Goal: Task Accomplishment & Management: Manage account settings

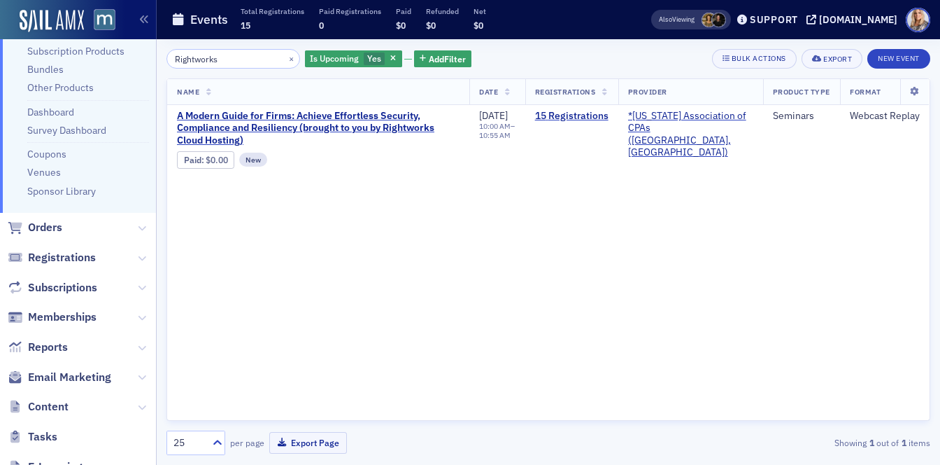
scroll to position [358, 0]
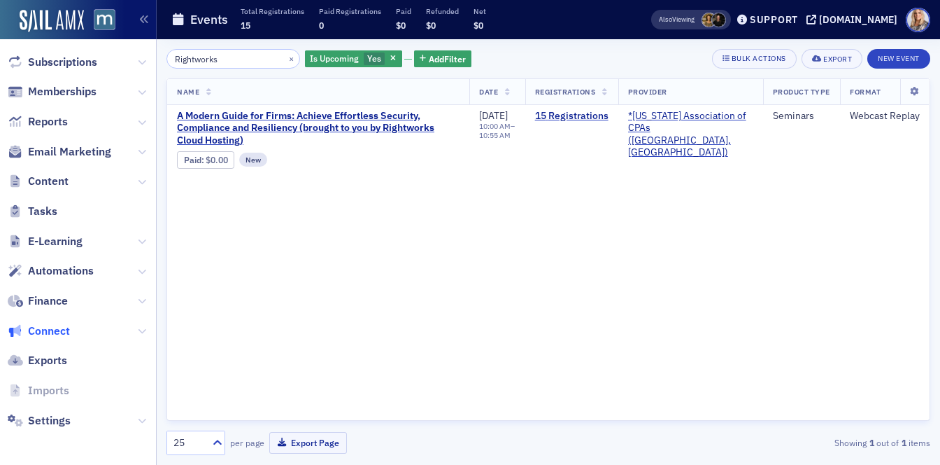
click at [58, 332] on span "Connect" at bounding box center [49, 330] width 42 height 15
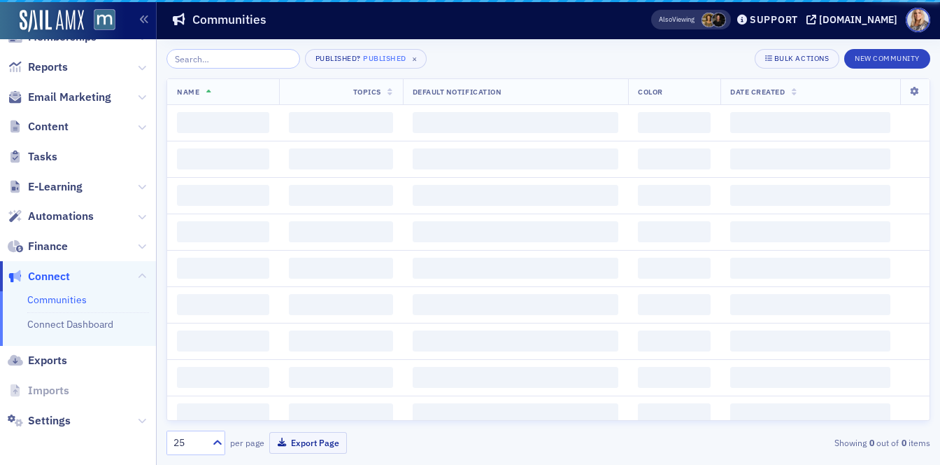
scroll to position [151, 0]
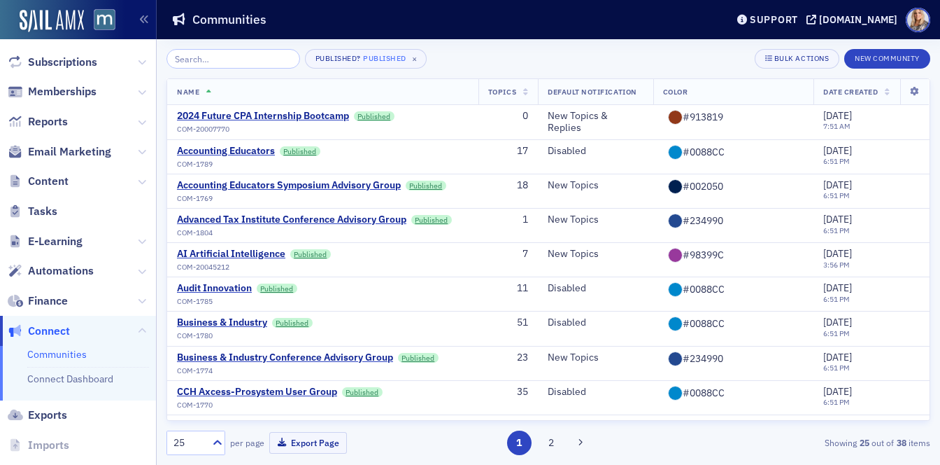
click at [237, 62] on input "search" at bounding box center [234, 59] width 134 height 20
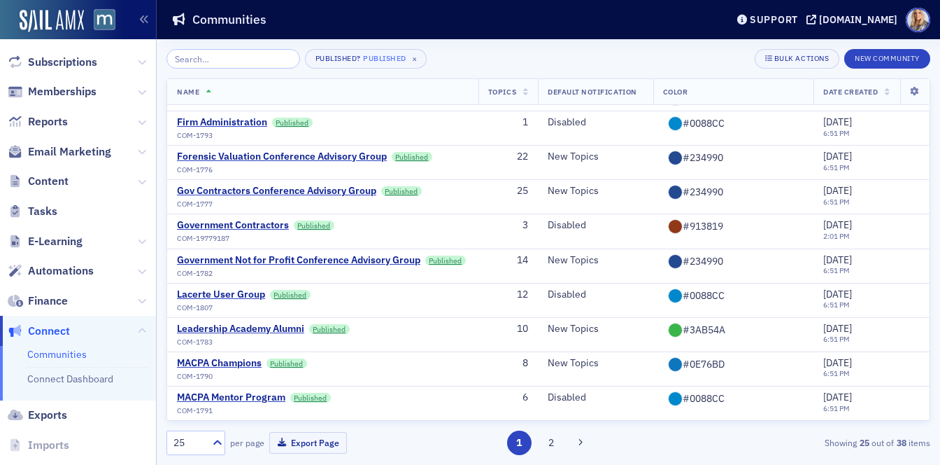
scroll to position [544, 0]
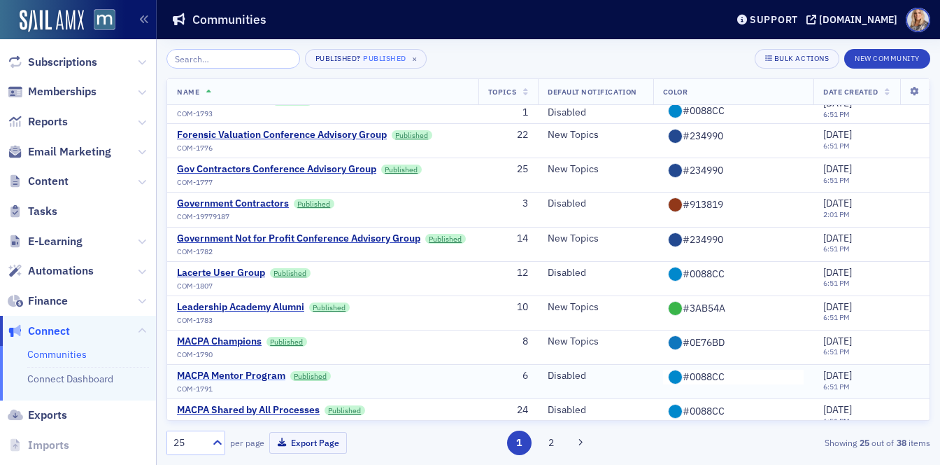
click at [248, 369] on div "MACPA Mentor Program" at bounding box center [231, 375] width 108 height 13
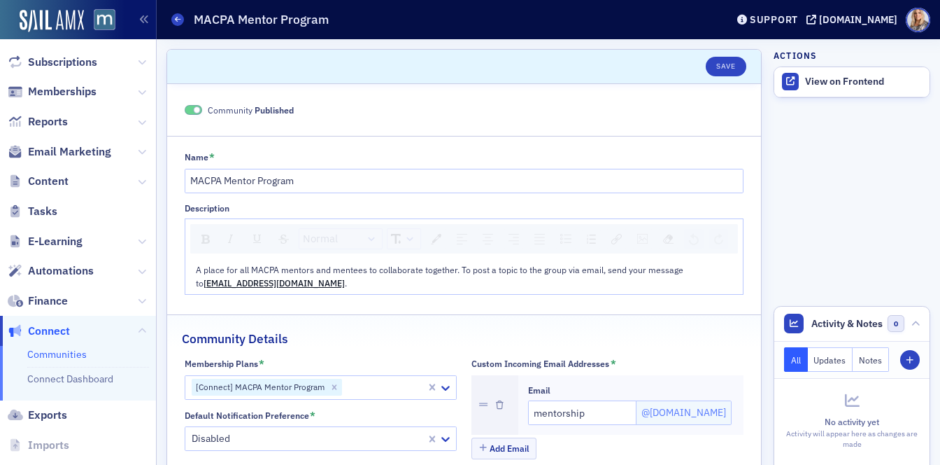
scroll to position [206, 0]
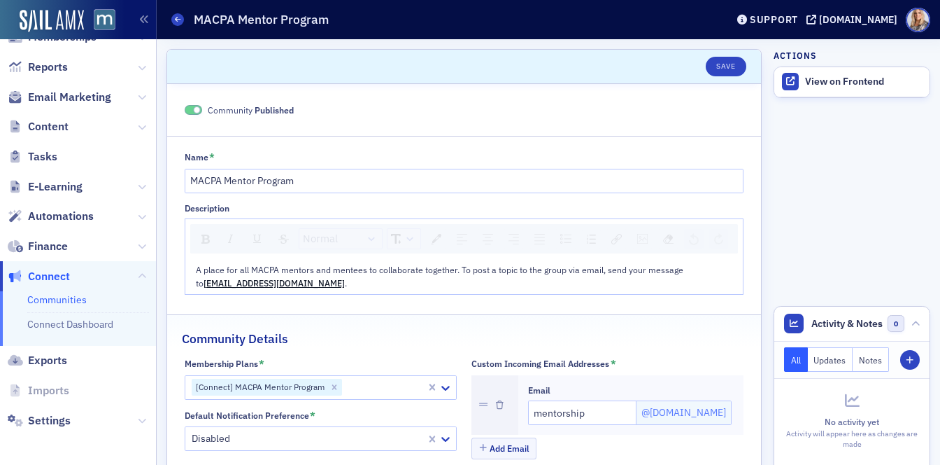
click at [71, 361] on span "Exports" at bounding box center [78, 361] width 156 height 30
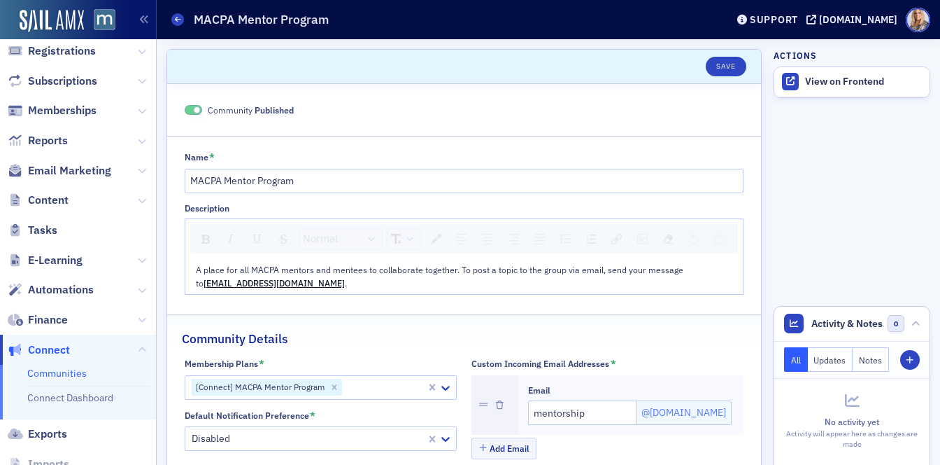
scroll to position [132, 0]
click at [143, 290] on icon at bounding box center [142, 291] width 8 height 8
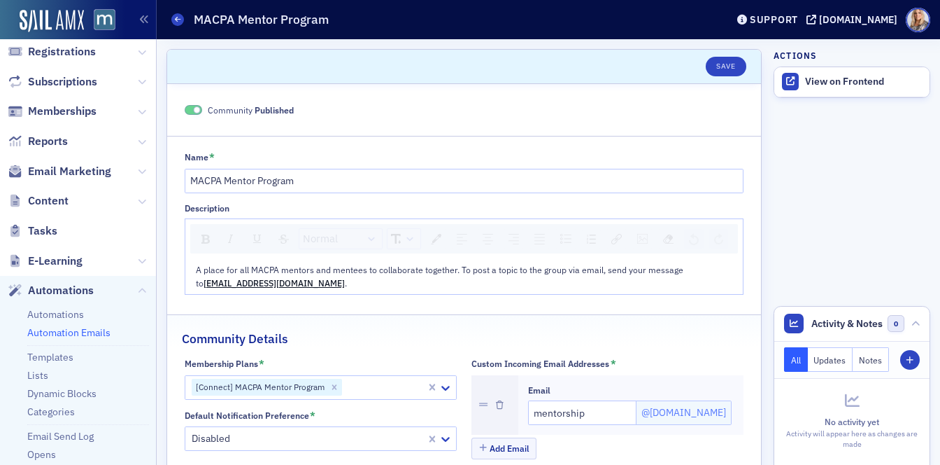
click at [95, 333] on link "Automation Emails" at bounding box center [68, 332] width 83 height 13
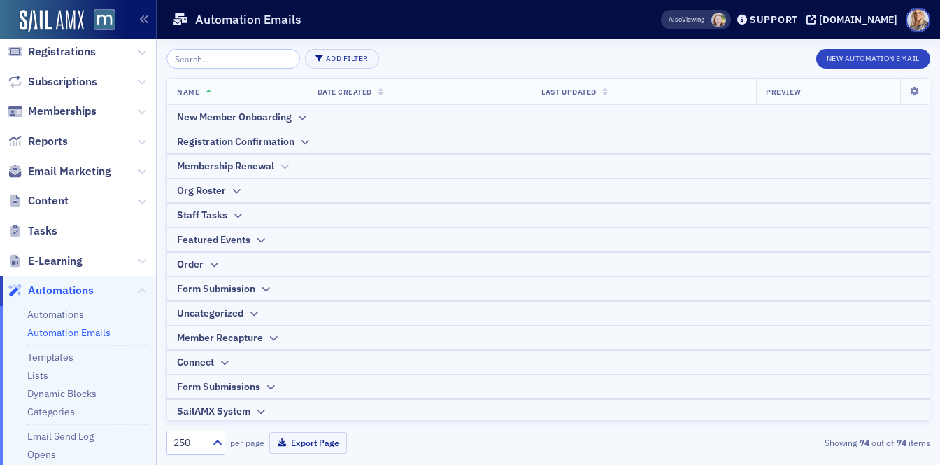
click at [286, 167] on icon at bounding box center [284, 166] width 10 height 8
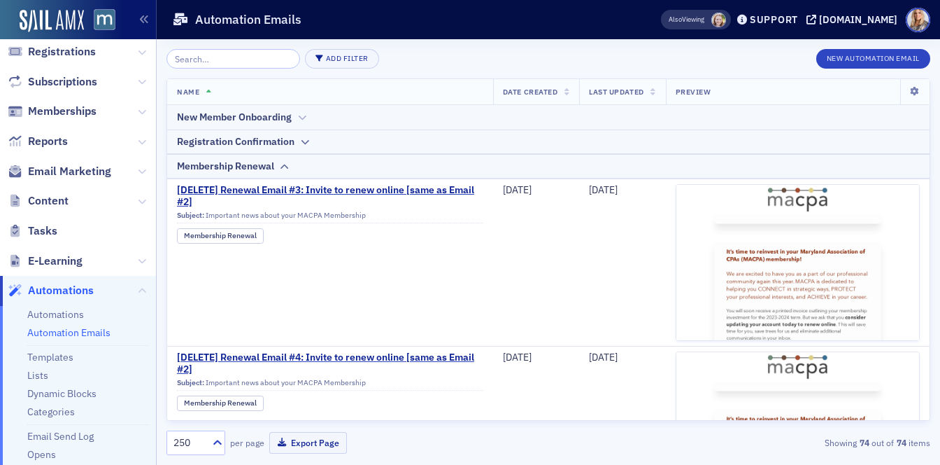
click at [300, 116] on icon at bounding box center [302, 117] width 10 height 8
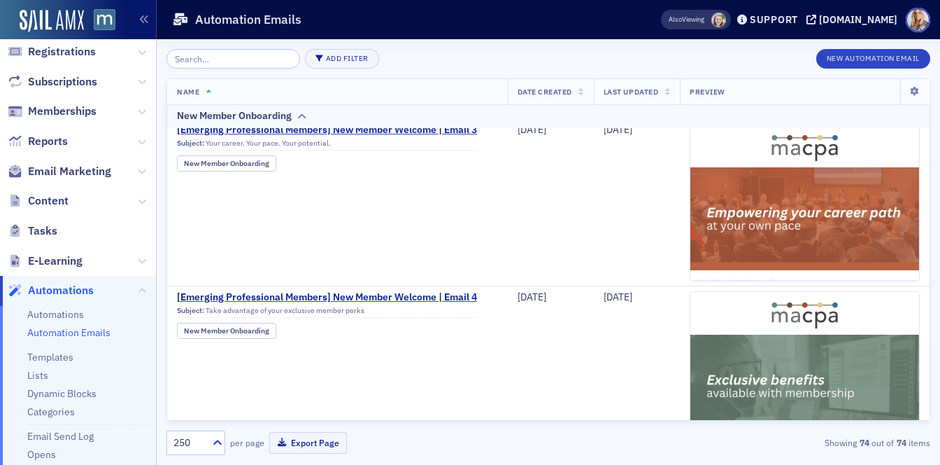
scroll to position [846, 0]
